Goal: Transaction & Acquisition: Subscribe to service/newsletter

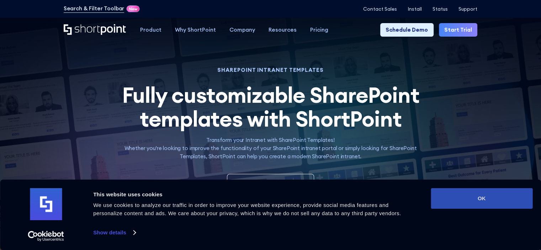
click at [499, 203] on button "OK" at bounding box center [481, 198] width 102 height 21
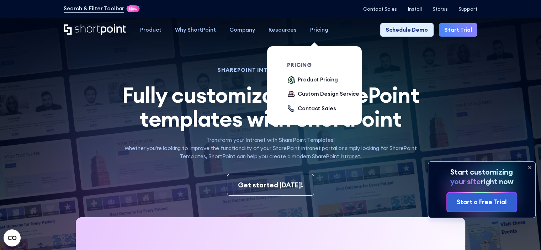
click at [310, 31] on div "Pricing" at bounding box center [319, 30] width 18 height 8
click at [315, 81] on div "Product Pricing" at bounding box center [317, 80] width 40 height 8
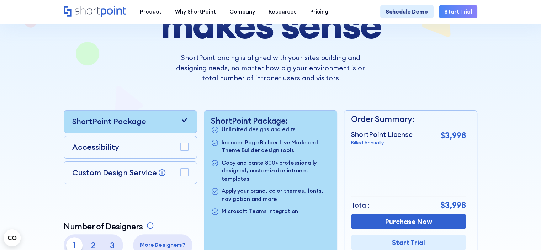
scroll to position [142, 0]
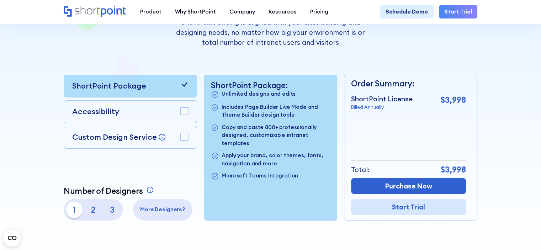
click at [409, 211] on link "Start Trial" at bounding box center [408, 207] width 115 height 16
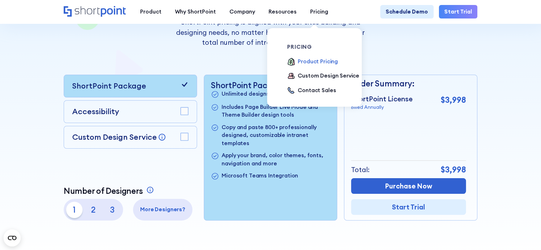
click at [311, 64] on div "Product Pricing" at bounding box center [317, 62] width 40 height 8
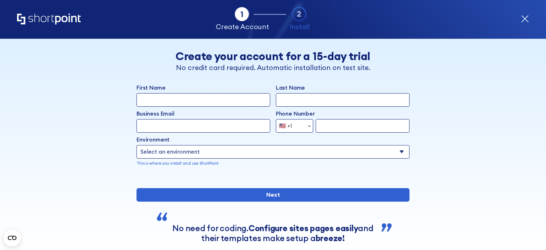
click at [198, 99] on input "First Name" at bounding box center [203, 100] width 134 height 14
type input "[PERSON_NAME]"
type input "Szénási"
type input "[PERSON_NAME][EMAIL_ADDRESS][PERSON_NAME][DOMAIN_NAME]"
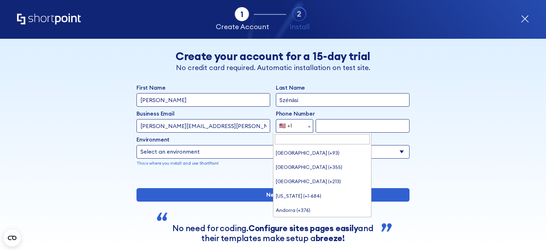
click at [306, 128] on span "form" at bounding box center [309, 126] width 7 height 14
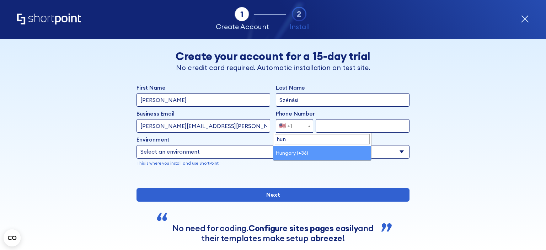
type input "hun"
select select "+36"
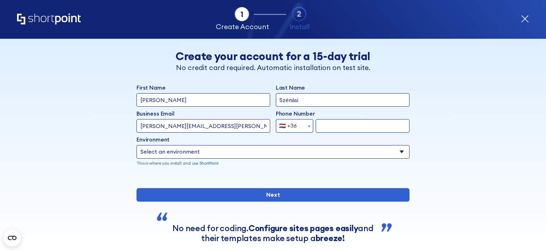
click at [335, 130] on input "form" at bounding box center [363, 126] width 94 height 14
type input "702875583"
click at [172, 154] on select "Select an environment Microsoft 365 SharePoint Online SharePoint 2019 (On-Premi…" at bounding box center [272, 152] width 273 height 14
select select "SharePoint Online"
click at [136, 145] on select "Select an environment Microsoft 365 SharePoint Online SharePoint 2019 (On-Premi…" at bounding box center [272, 152] width 273 height 14
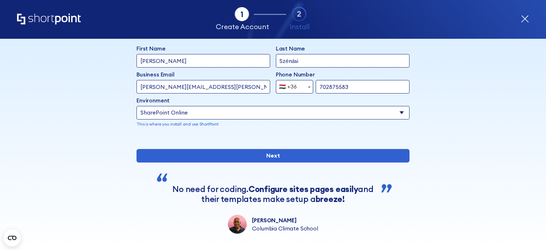
scroll to position [71, 0]
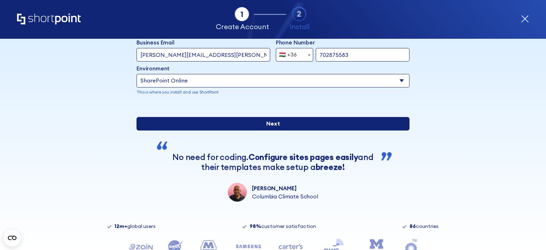
click at [263, 130] on input "Next" at bounding box center [272, 124] width 273 height 14
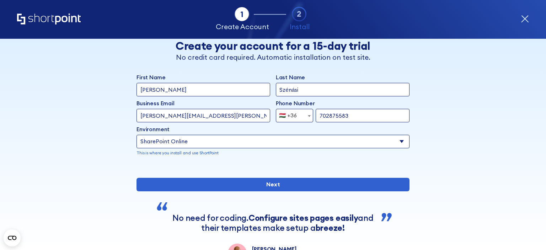
scroll to position [0, 0]
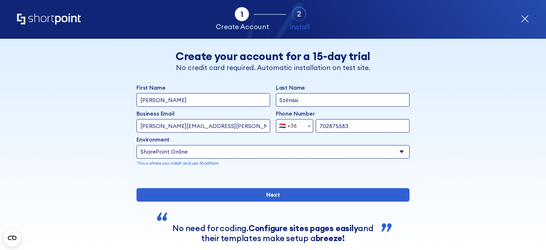
drag, startPoint x: 177, startPoint y: 126, endPoint x: 269, endPoint y: 129, distance: 92.1
click at [269, 128] on div "Business Email Invalid Email Address [PERSON_NAME][EMAIL_ADDRESS][PERSON_NAME][…" at bounding box center [272, 120] width 273 height 23
type input "[PERSON_NAME][EMAIL_ADDRESS][PERSON_NAME][DOMAIN_NAME]"
click at [69, 146] on div "Back Back Create your account for a 15-day trial No credit card required. Autom…" at bounding box center [273, 156] width 418 height 234
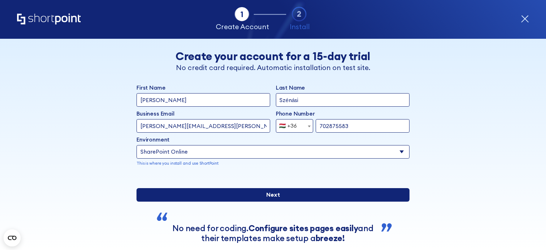
click at [253, 202] on input "Next" at bounding box center [272, 195] width 273 height 14
